Goal: Check status

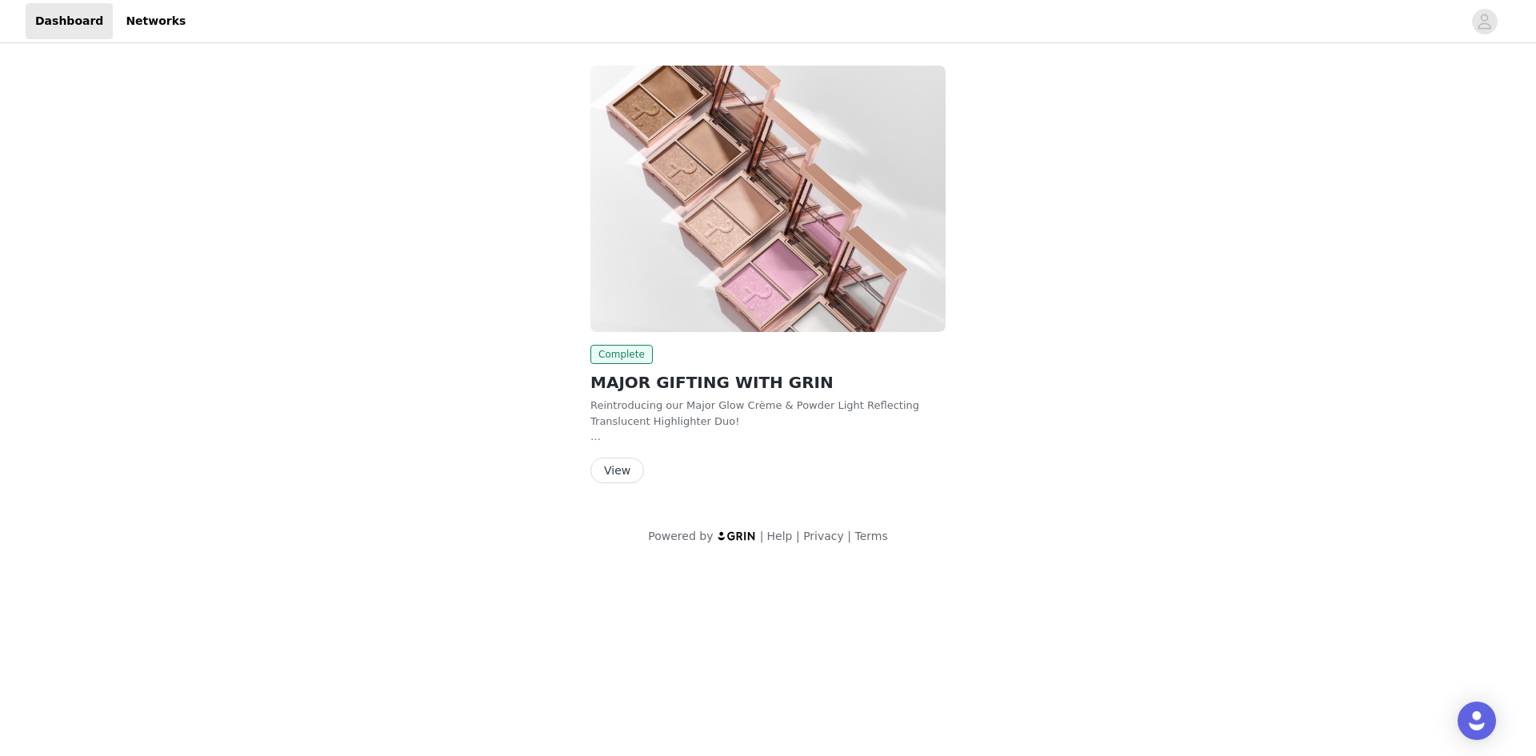
click at [616, 471] on button "View" at bounding box center [617, 471] width 54 height 26
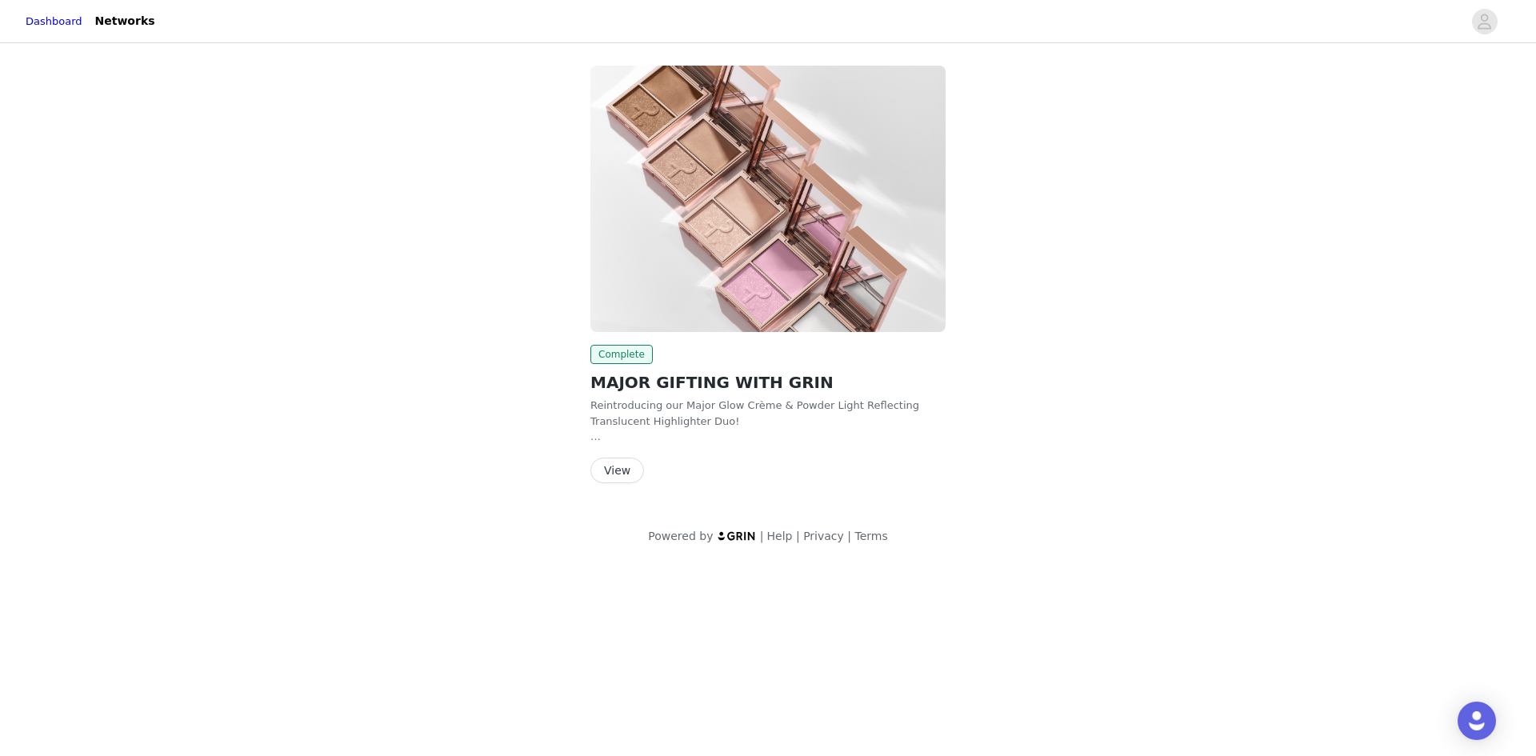
click at [620, 470] on button "View" at bounding box center [617, 471] width 54 height 26
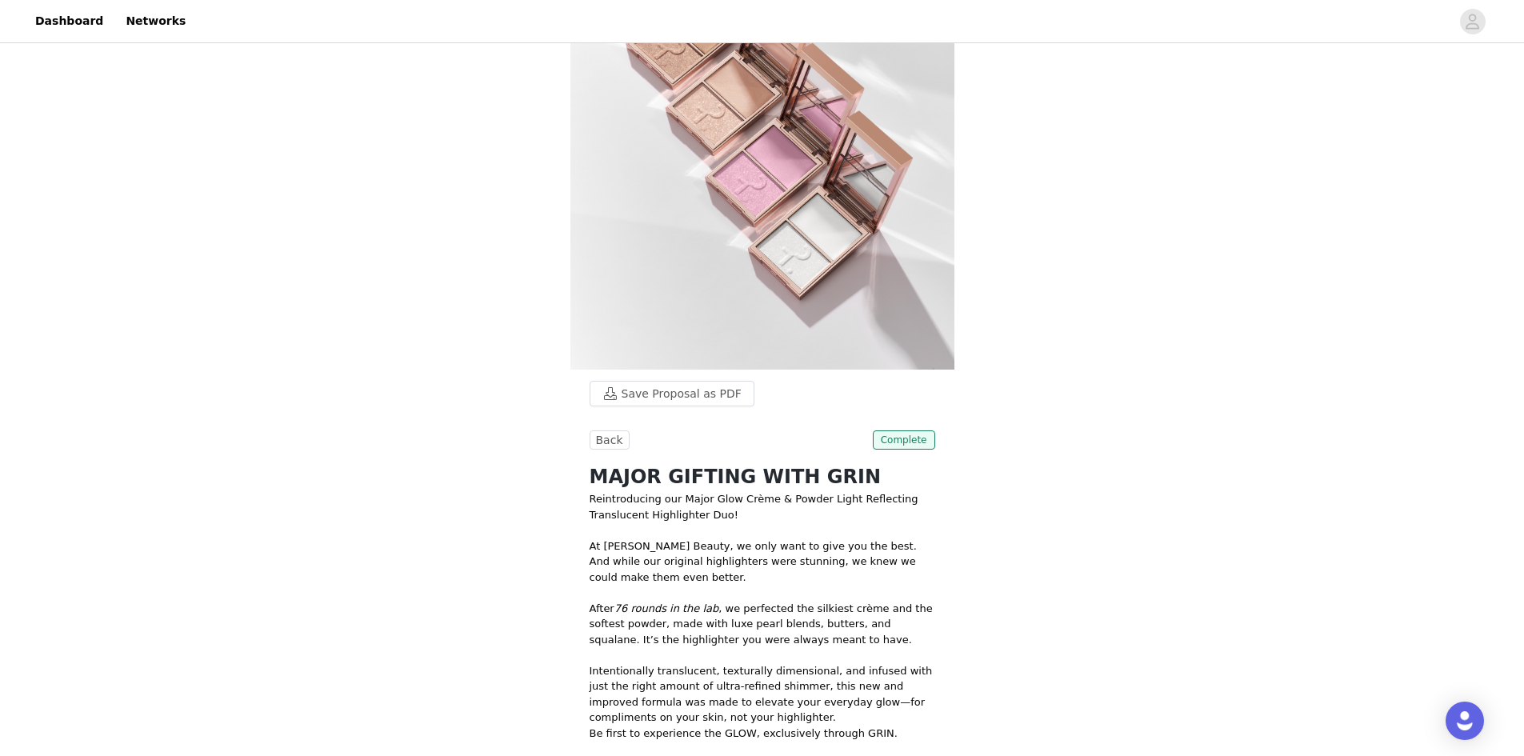
scroll to position [270, 0]
